Goal: Task Accomplishment & Management: Complete application form

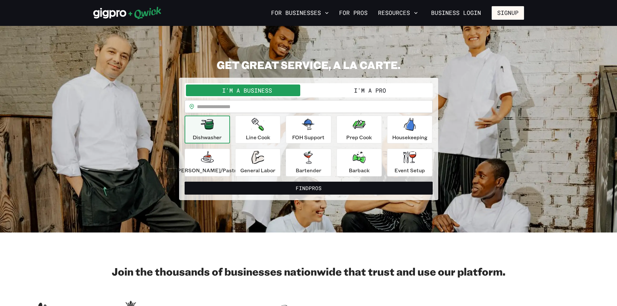
click at [378, 93] on button "I'm a Pro" at bounding box center [370, 91] width 123 height 12
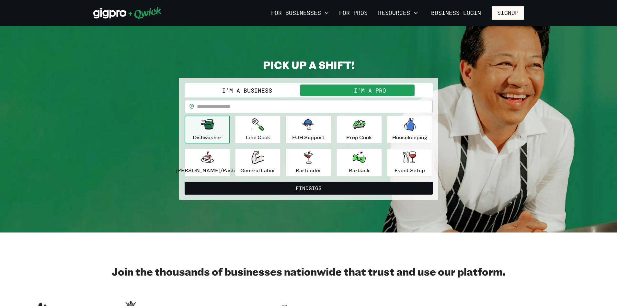
click at [222, 130] on div "Dishwasher" at bounding box center [207, 129] width 29 height 23
click at [274, 130] on button "Line Cook" at bounding box center [257, 130] width 45 height 28
click at [219, 136] on p "Dishwasher" at bounding box center [207, 138] width 29 height 8
click at [272, 176] on button "General Labor" at bounding box center [257, 163] width 45 height 28
click at [214, 129] on icon "button" at bounding box center [207, 124] width 13 height 10
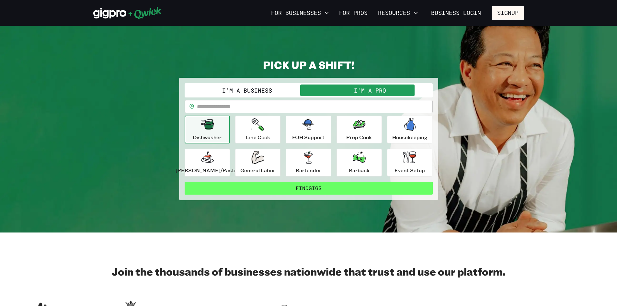
click at [285, 184] on button "Find Gigs" at bounding box center [309, 188] width 248 height 13
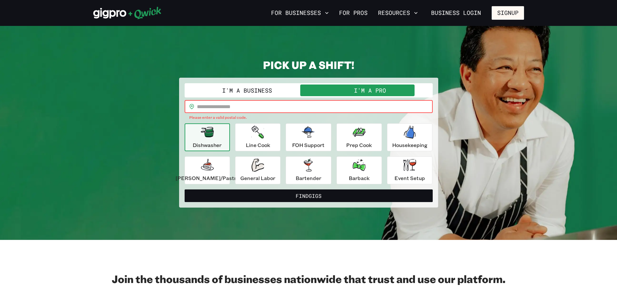
click at [280, 101] on input "text" at bounding box center [315, 106] width 236 height 13
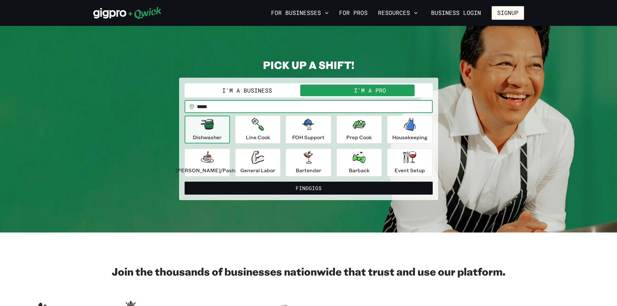
type input "*****"
click at [185, 182] on button "Find Gigs" at bounding box center [309, 188] width 248 height 13
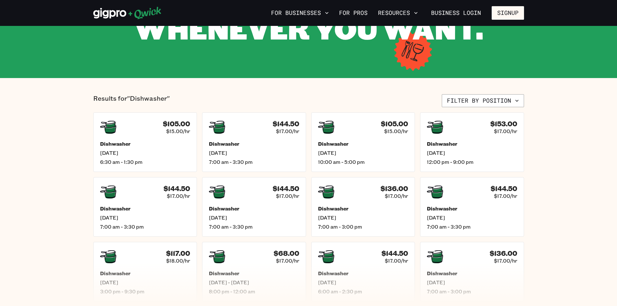
scroll to position [97, 0]
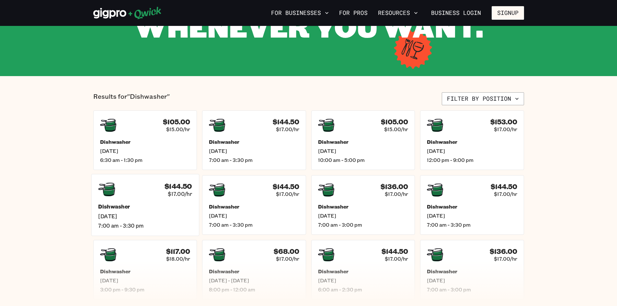
click at [190, 206] on h5 "Dishwasher" at bounding box center [145, 207] width 94 height 7
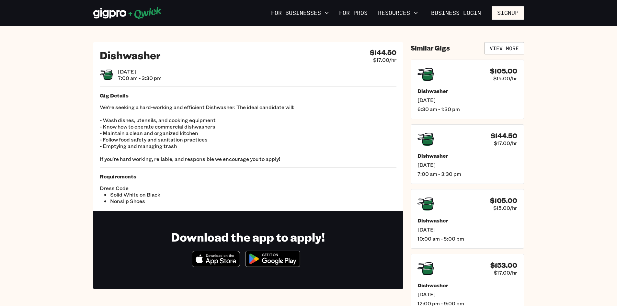
click at [233, 258] on icon "Download on the App Store" at bounding box center [216, 259] width 48 height 16
click at [480, 9] on link "Business Login" at bounding box center [456, 13] width 61 height 14
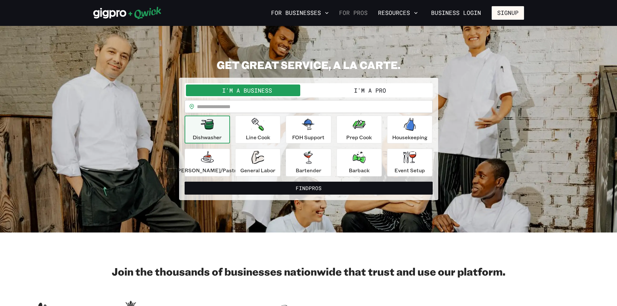
click at [362, 14] on link "For Pros" at bounding box center [354, 12] width 34 height 11
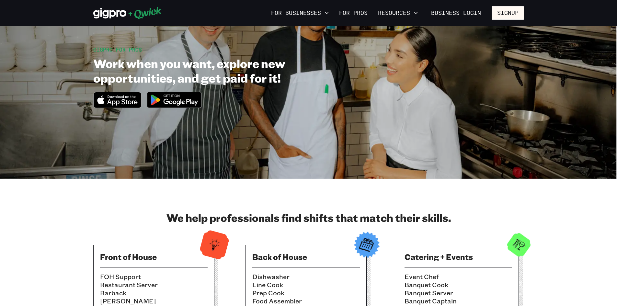
scroll to position [97, 0]
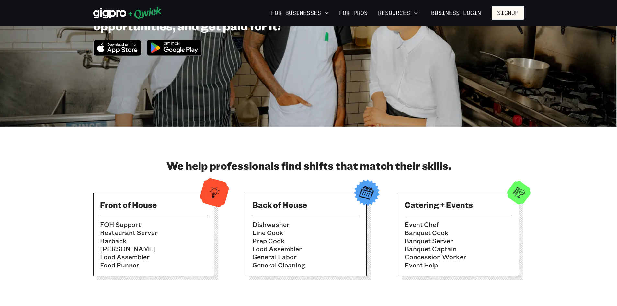
click at [319, 230] on li "Line Cook" at bounding box center [306, 233] width 108 height 8
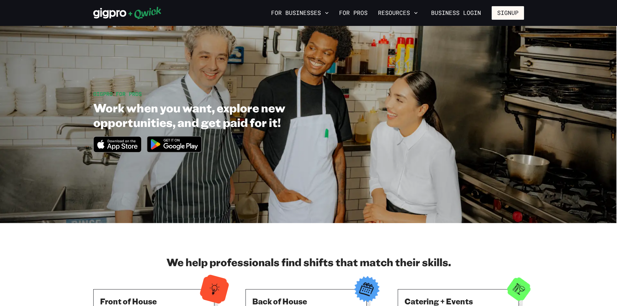
scroll to position [0, 0]
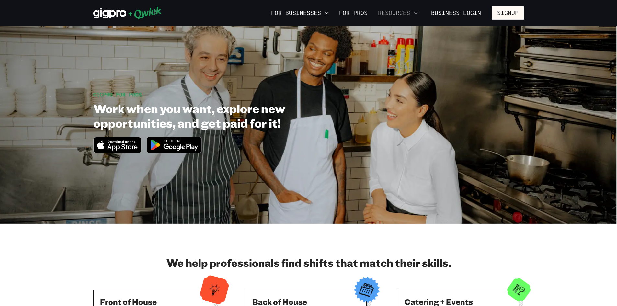
click at [413, 14] on button "Resources" at bounding box center [398, 12] width 45 height 11
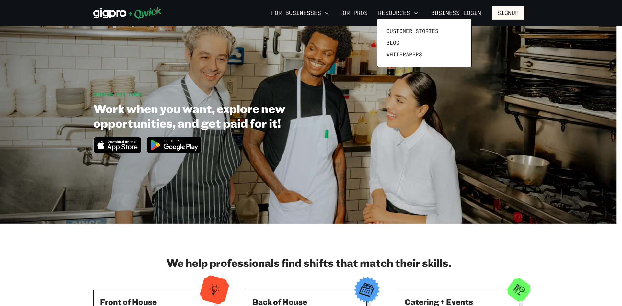
click at [315, 13] on div at bounding box center [311, 153] width 622 height 306
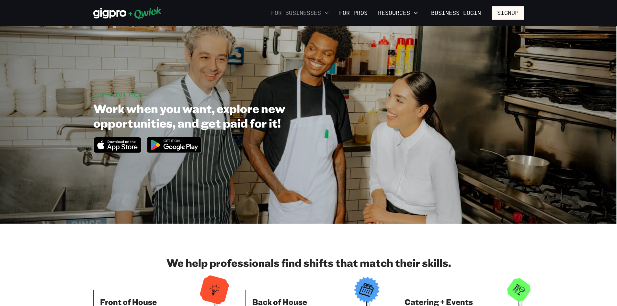
click at [328, 11] on icon "button" at bounding box center [327, 13] width 6 height 6
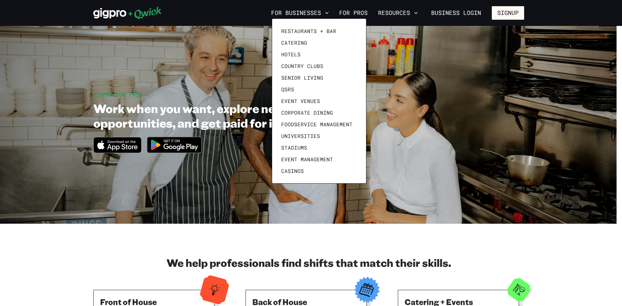
click at [417, 13] on div at bounding box center [311, 153] width 622 height 306
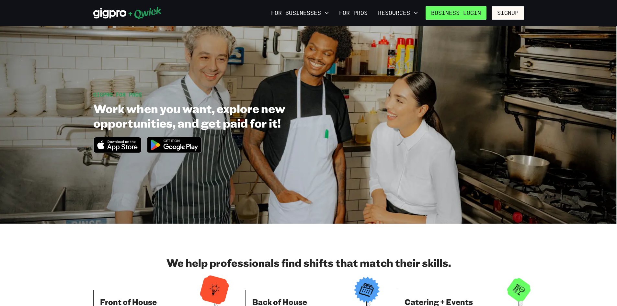
click at [437, 12] on link "Business Login" at bounding box center [456, 13] width 61 height 14
click at [509, 13] on button "Signup" at bounding box center [508, 13] width 32 height 14
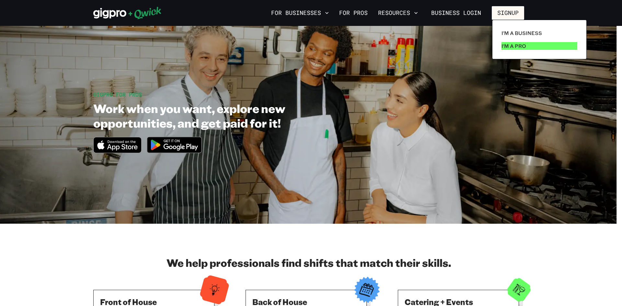
click at [504, 48] on p "I'm a Pro" at bounding box center [514, 46] width 25 height 8
click at [516, 46] on p "I'm a Pro" at bounding box center [514, 46] width 25 height 8
click at [539, 46] on link "I'm a Pro" at bounding box center [539, 46] width 81 height 13
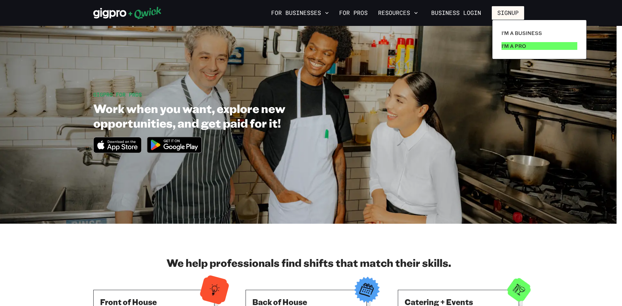
click at [518, 42] on link "I'm a Pro" at bounding box center [539, 46] width 81 height 13
drag, startPoint x: 311, startPoint y: 7, endPoint x: 485, endPoint y: 54, distance: 180.8
click at [485, 54] on div at bounding box center [311, 153] width 622 height 306
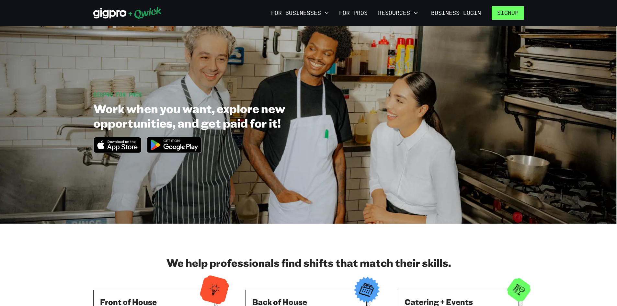
click at [511, 17] on button "Signup" at bounding box center [508, 13] width 32 height 14
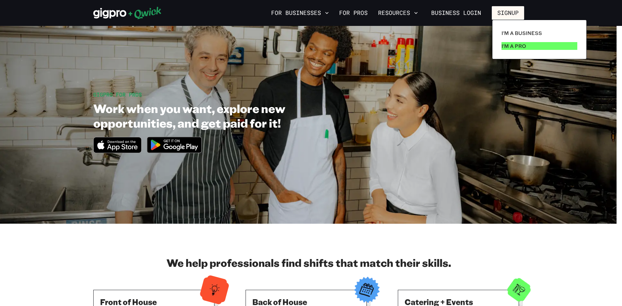
click at [517, 49] on p "I'm a Pro" at bounding box center [514, 46] width 25 height 8
click at [507, 48] on p "I'm a Pro" at bounding box center [514, 46] width 25 height 8
click at [401, 125] on div at bounding box center [311, 153] width 622 height 306
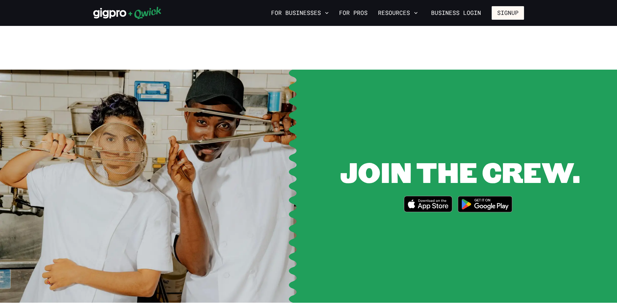
scroll to position [843, 0]
